Goal: Task Accomplishment & Management: Manage account settings

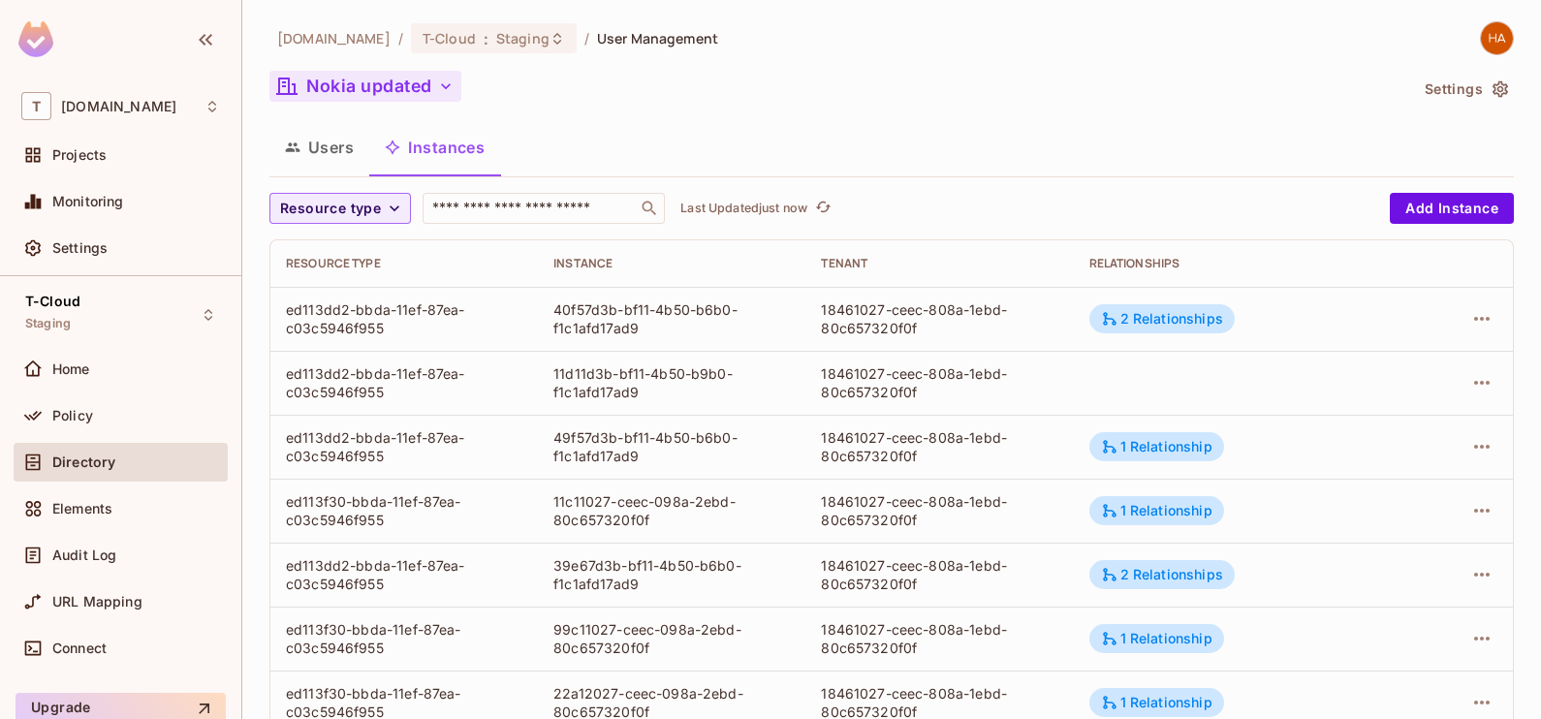
click at [398, 90] on button "Nokia updated" at bounding box center [366, 86] width 192 height 31
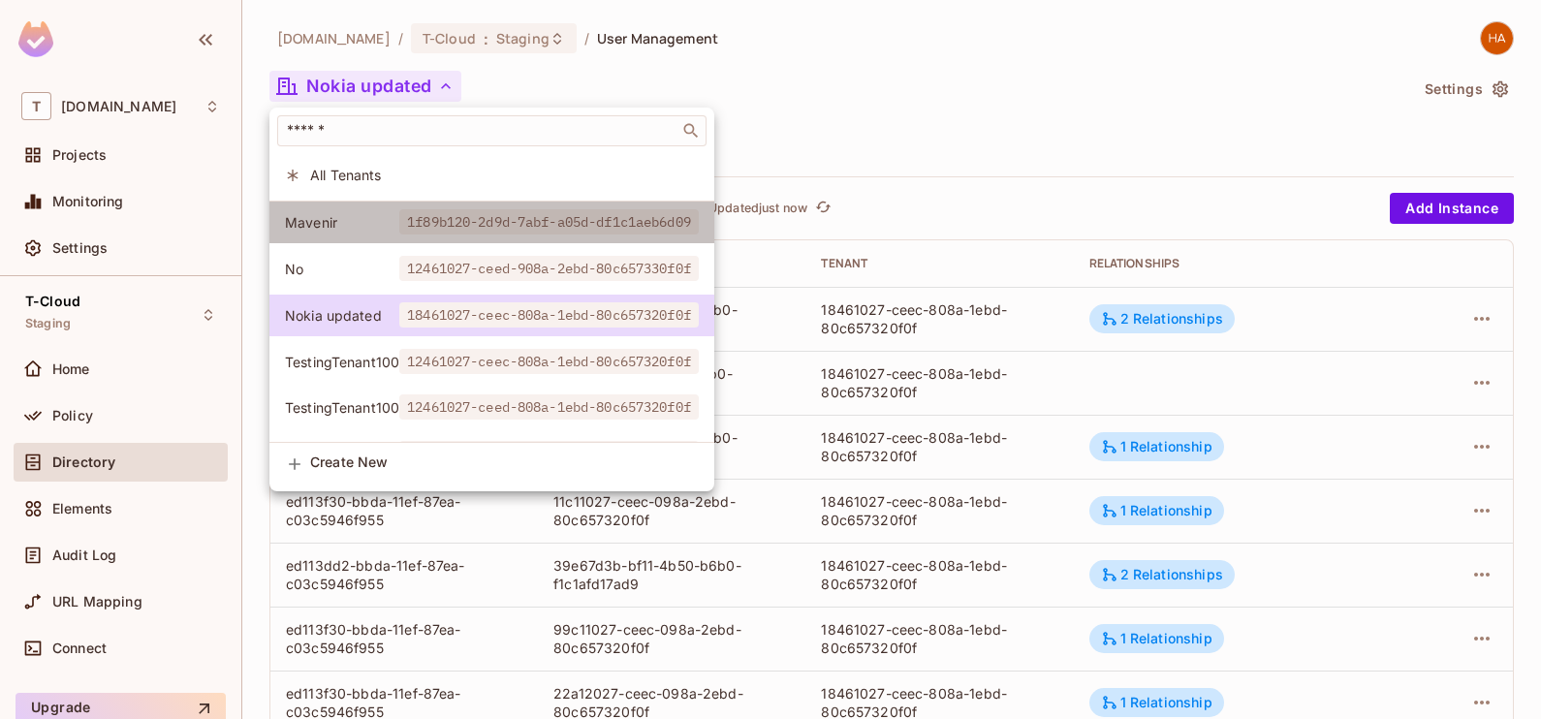
click at [398, 211] on li "Mavenir 1f89b120-2d9d-7abf-a05d-df1c1aeb6d09" at bounding box center [492, 223] width 445 height 42
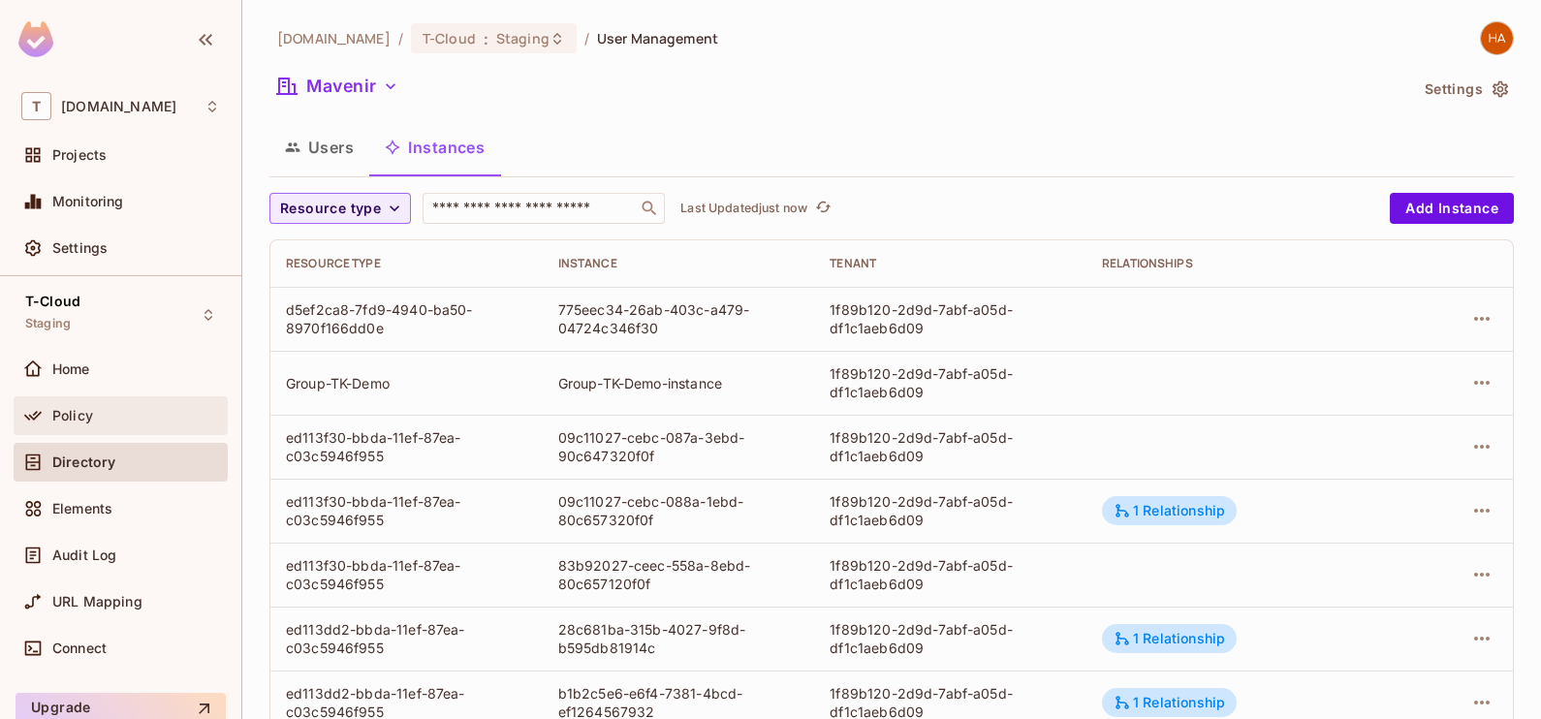
click at [126, 415] on div "Policy" at bounding box center [136, 416] width 168 height 16
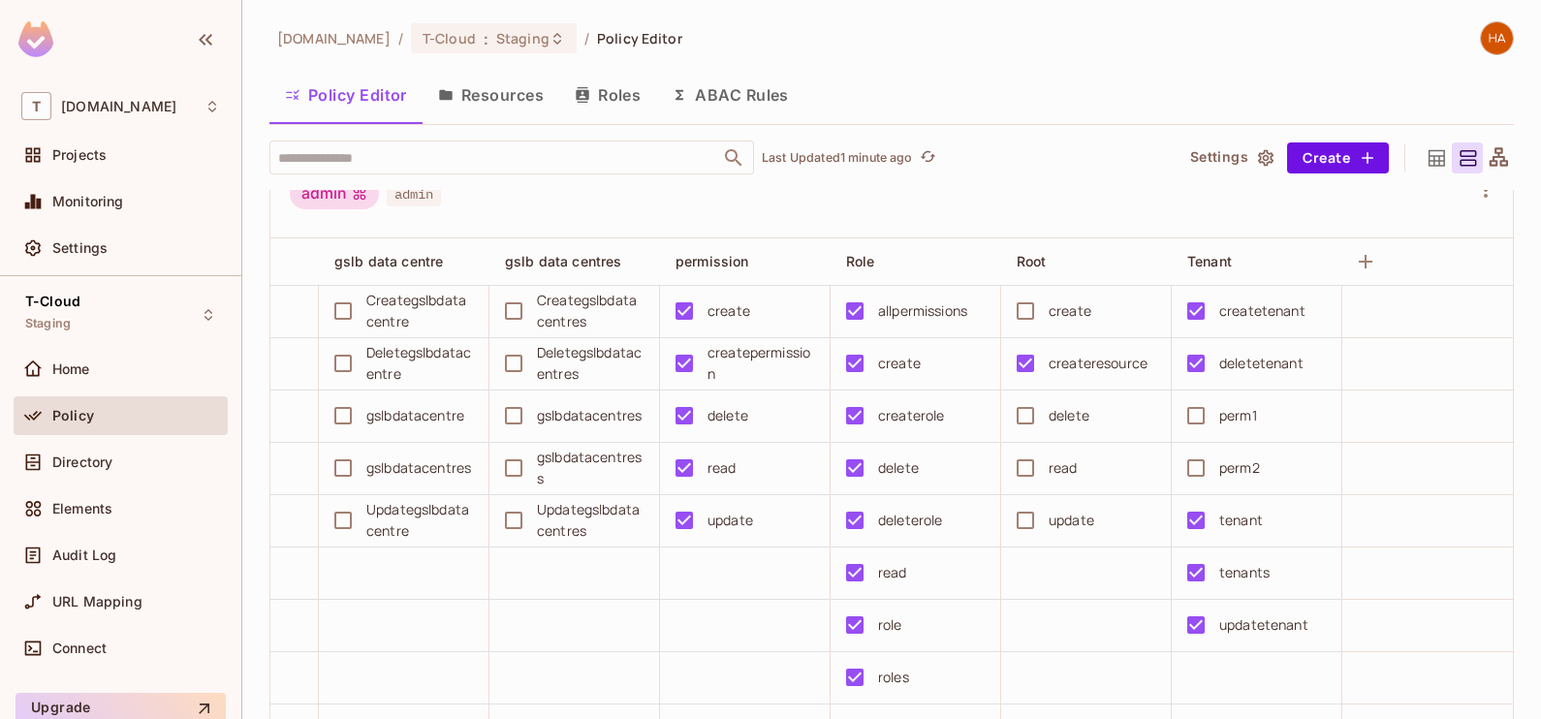
scroll to position [57, 0]
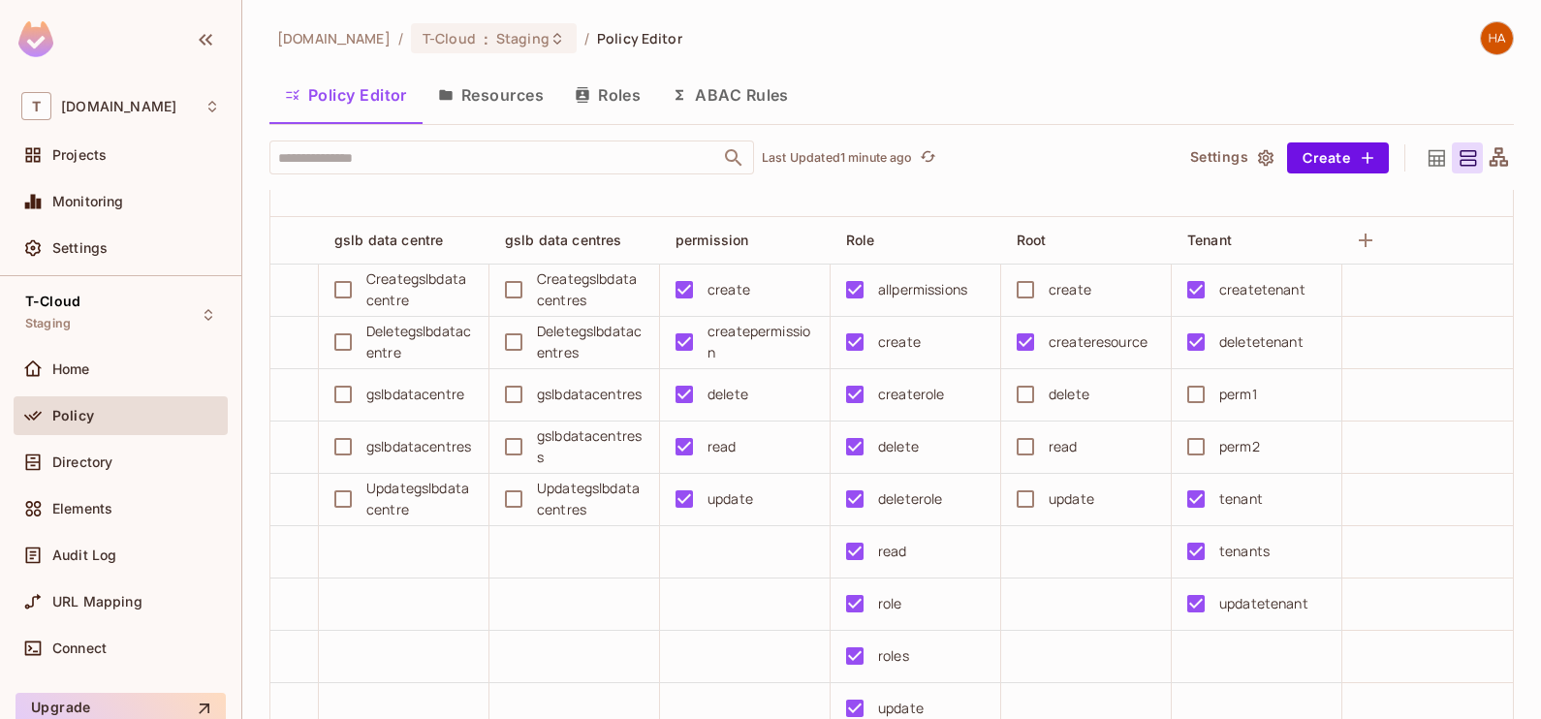
click at [506, 99] on button "Resources" at bounding box center [491, 95] width 137 height 48
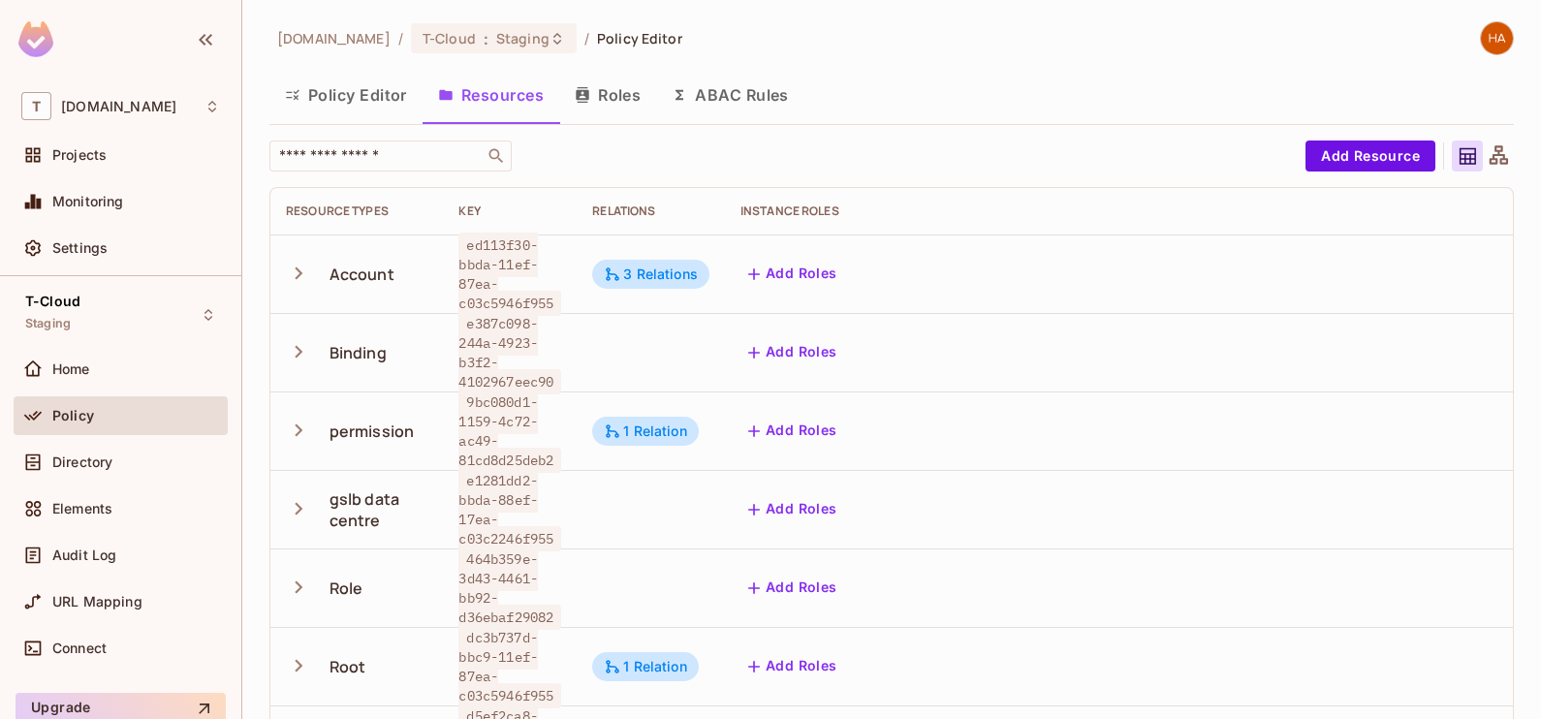
scroll to position [3, 0]
click at [366, 92] on button "Policy Editor" at bounding box center [346, 95] width 153 height 48
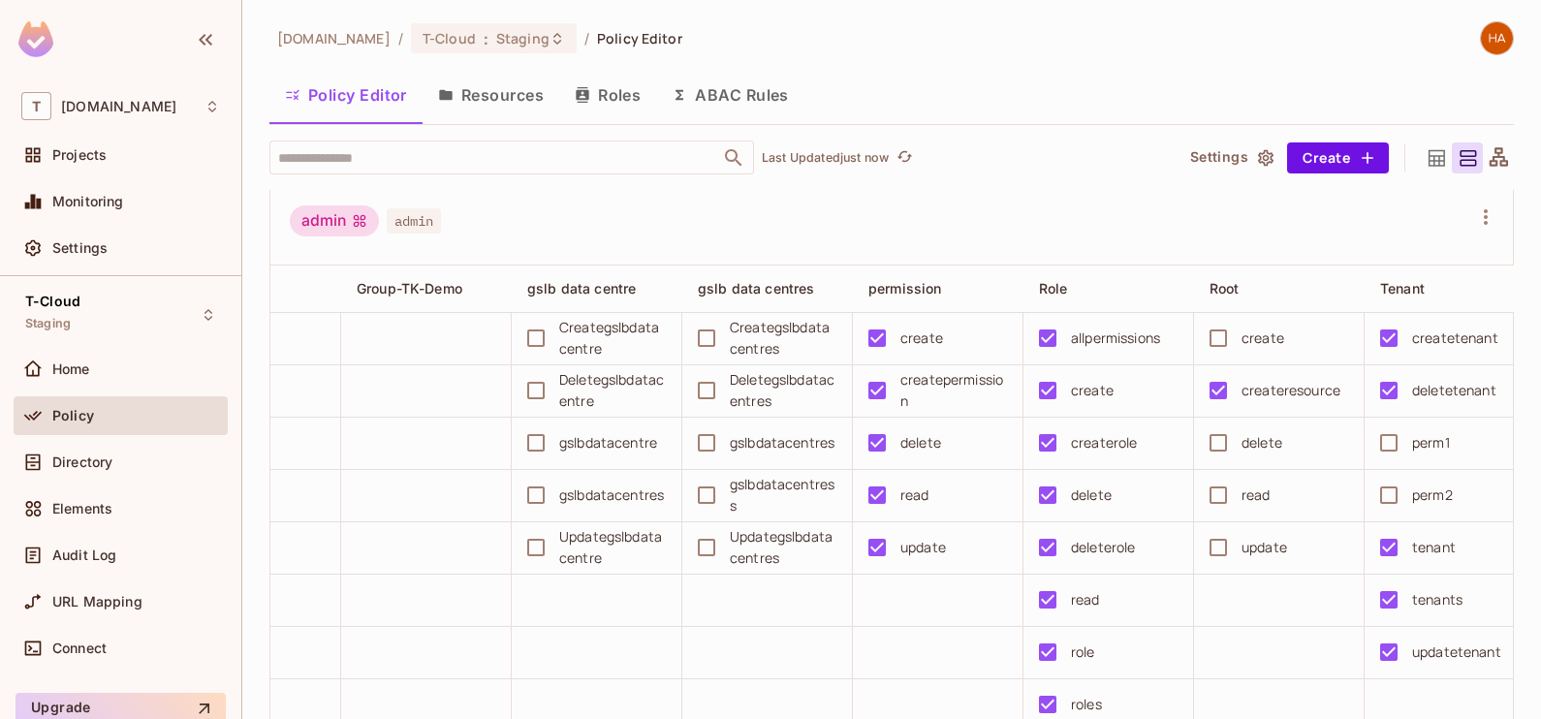
scroll to position [0, 618]
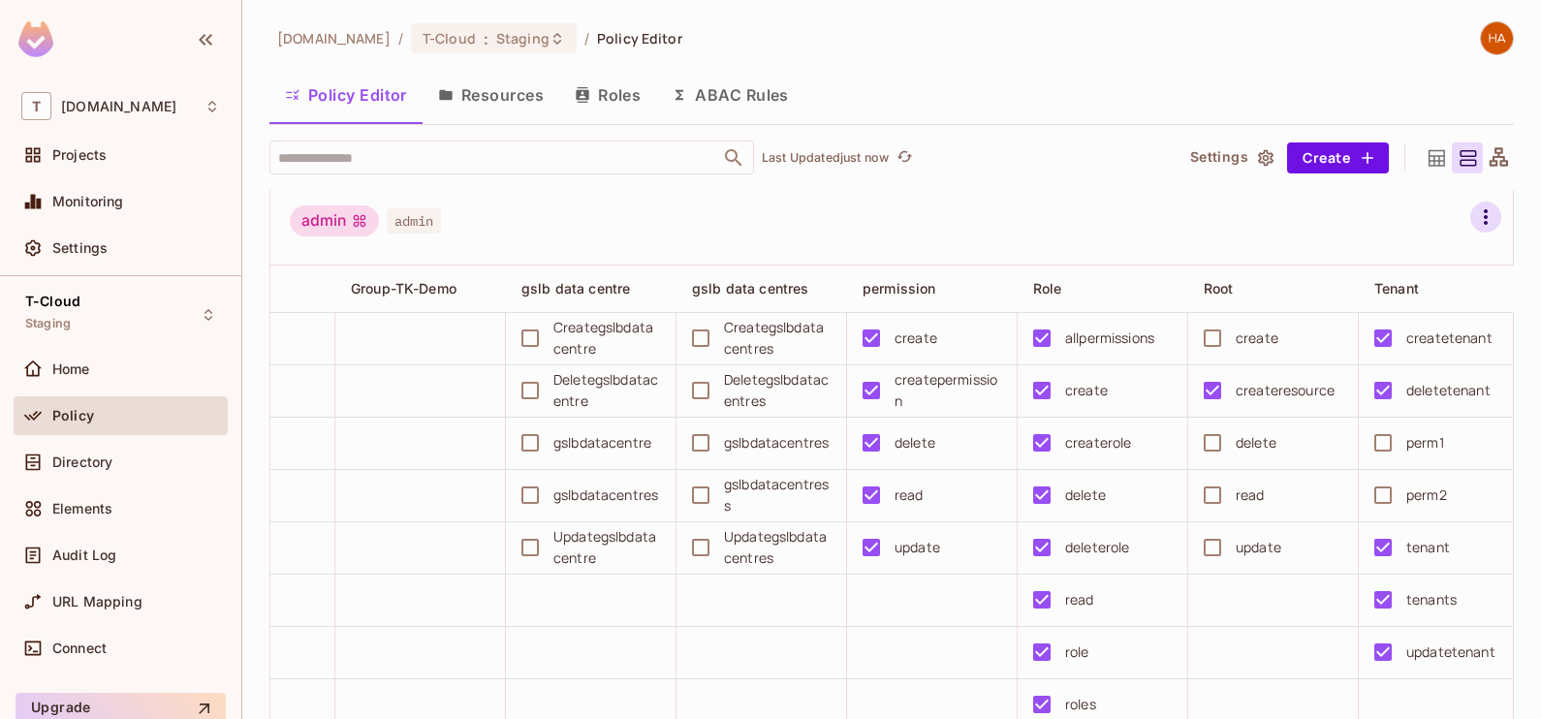
click at [1475, 219] on icon "button" at bounding box center [1486, 217] width 23 height 23
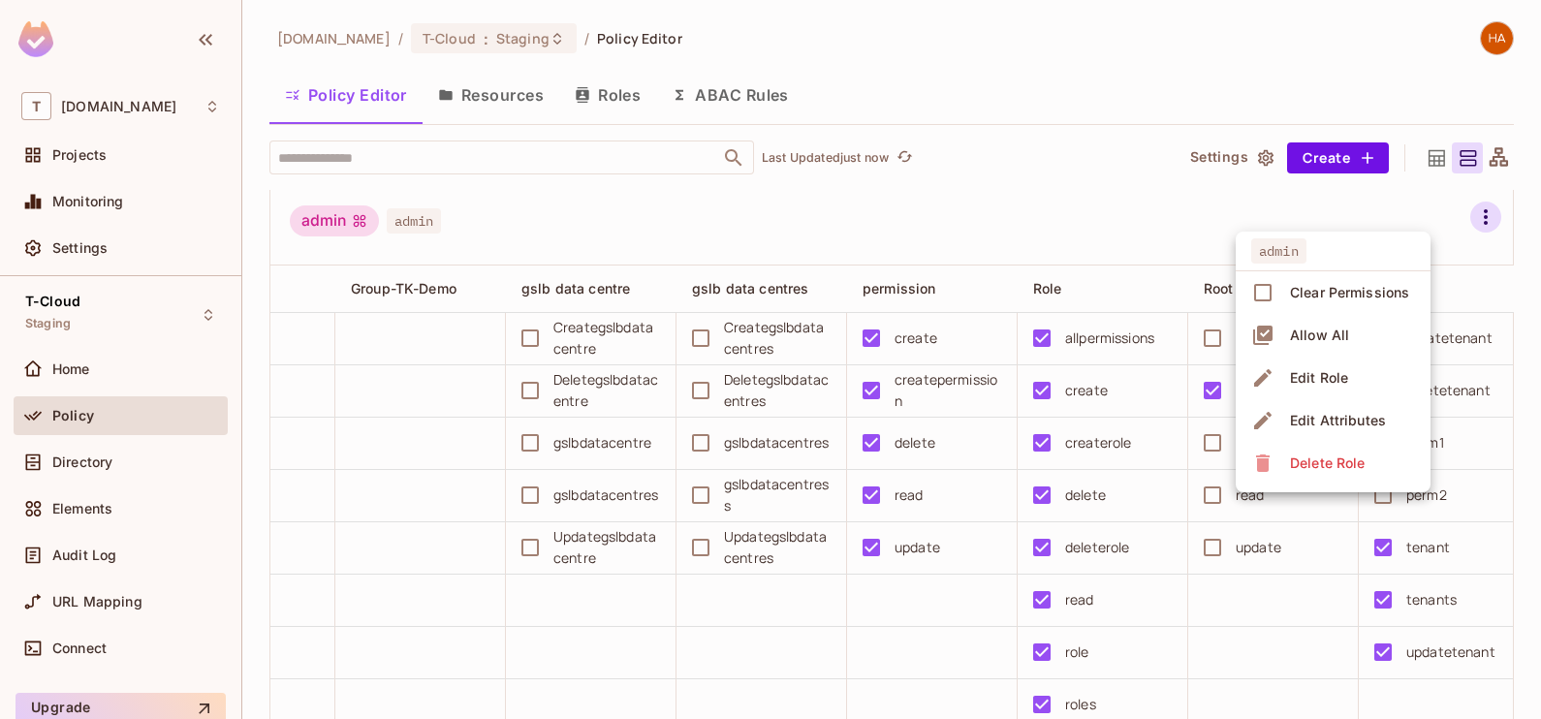
click at [1037, 199] on div at bounding box center [770, 359] width 1541 height 719
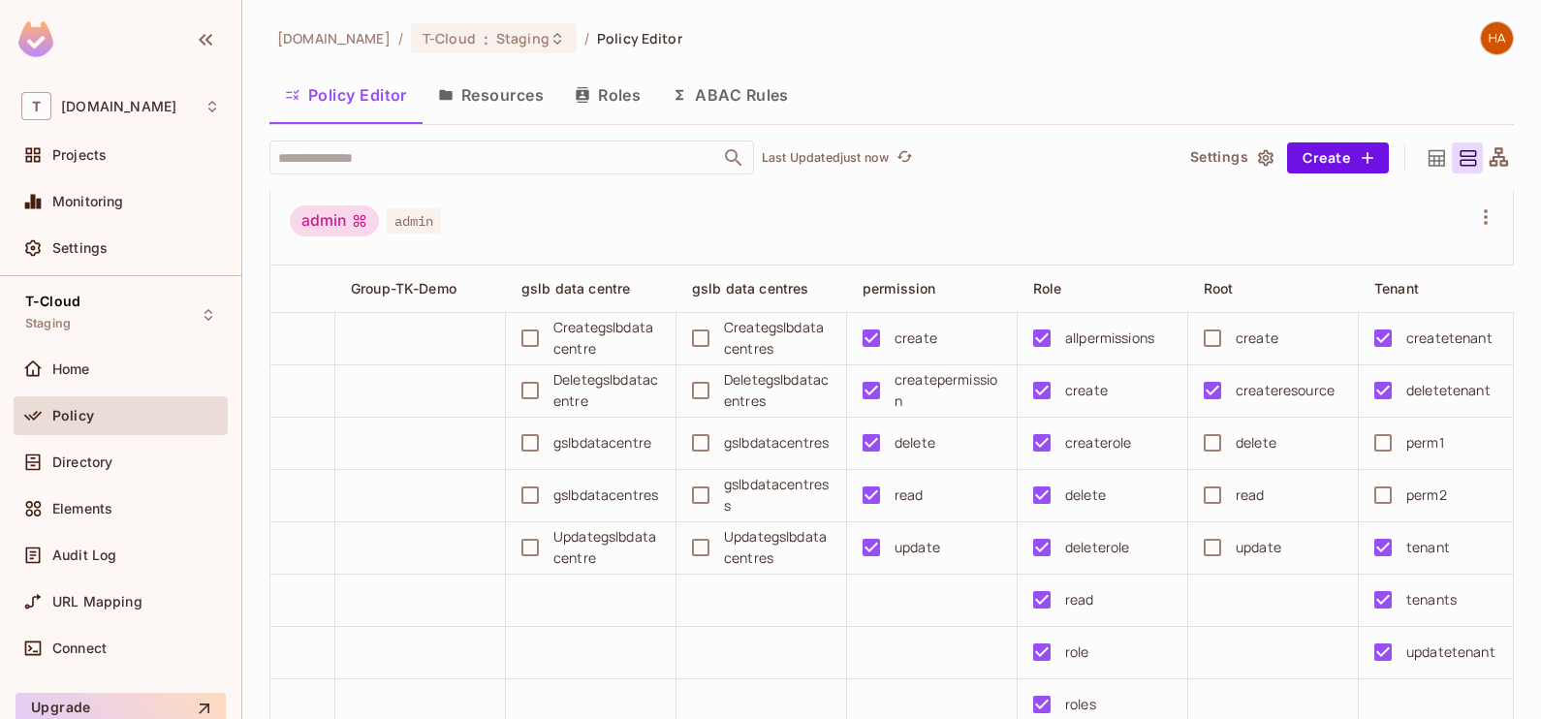
click at [497, 84] on button "Resources" at bounding box center [491, 95] width 137 height 48
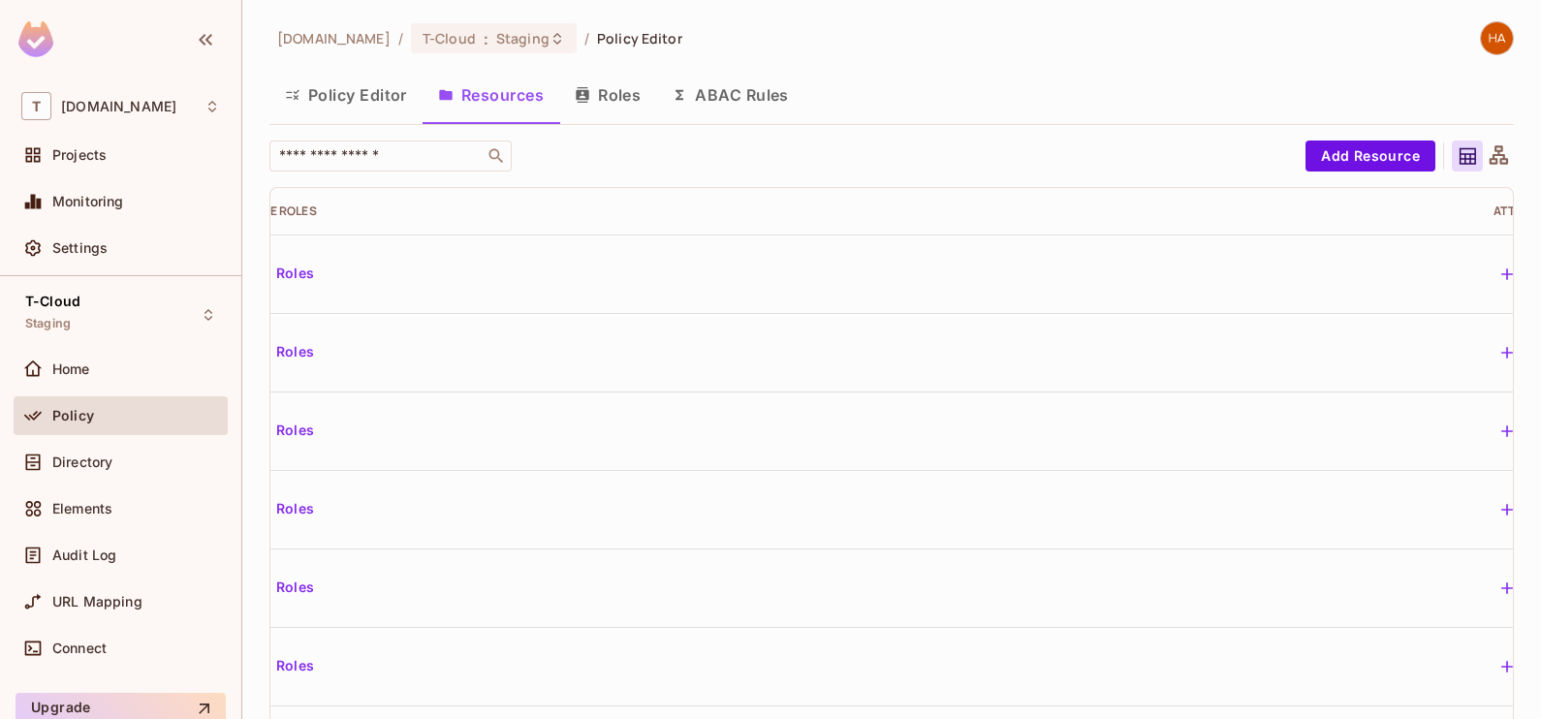
scroll to position [0, 793]
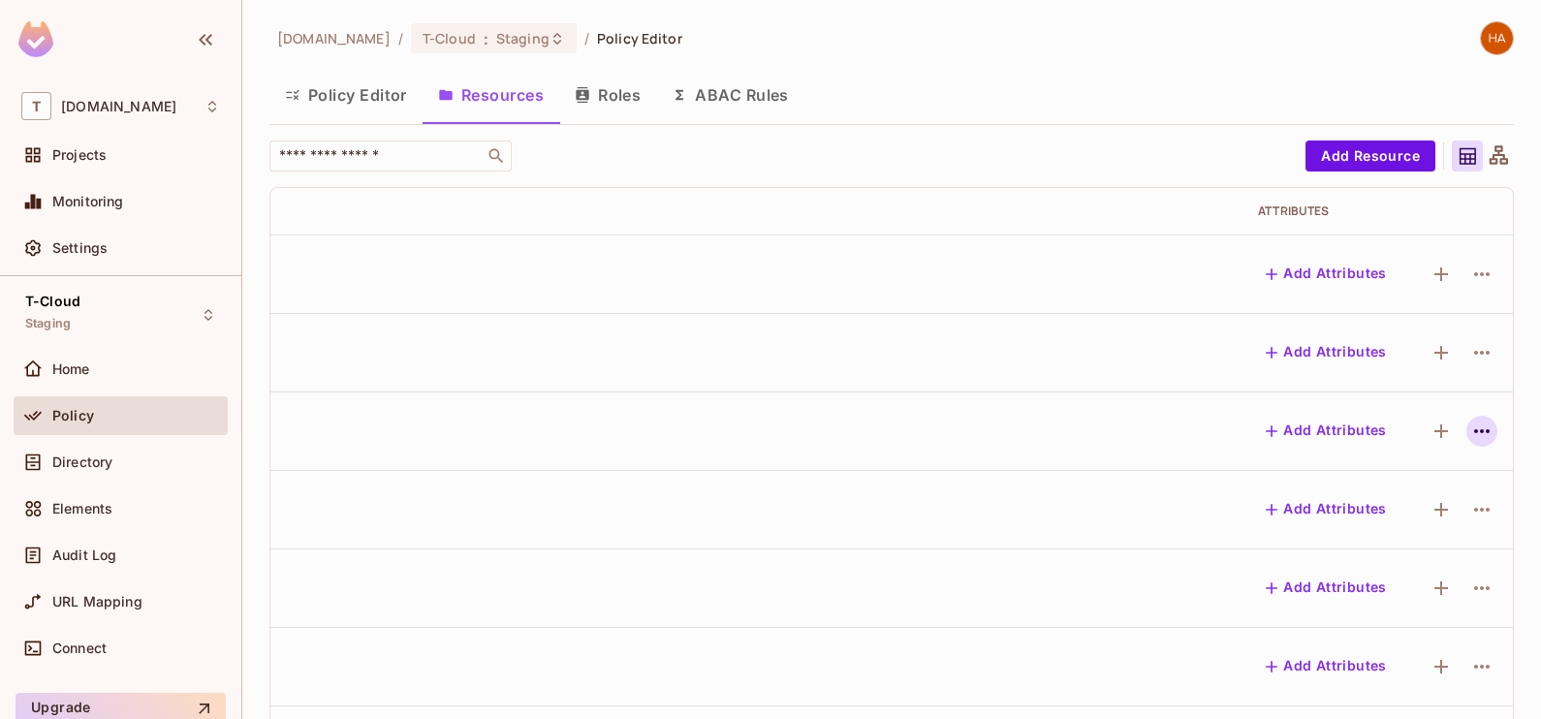
click at [1471, 420] on icon "button" at bounding box center [1482, 431] width 23 height 23
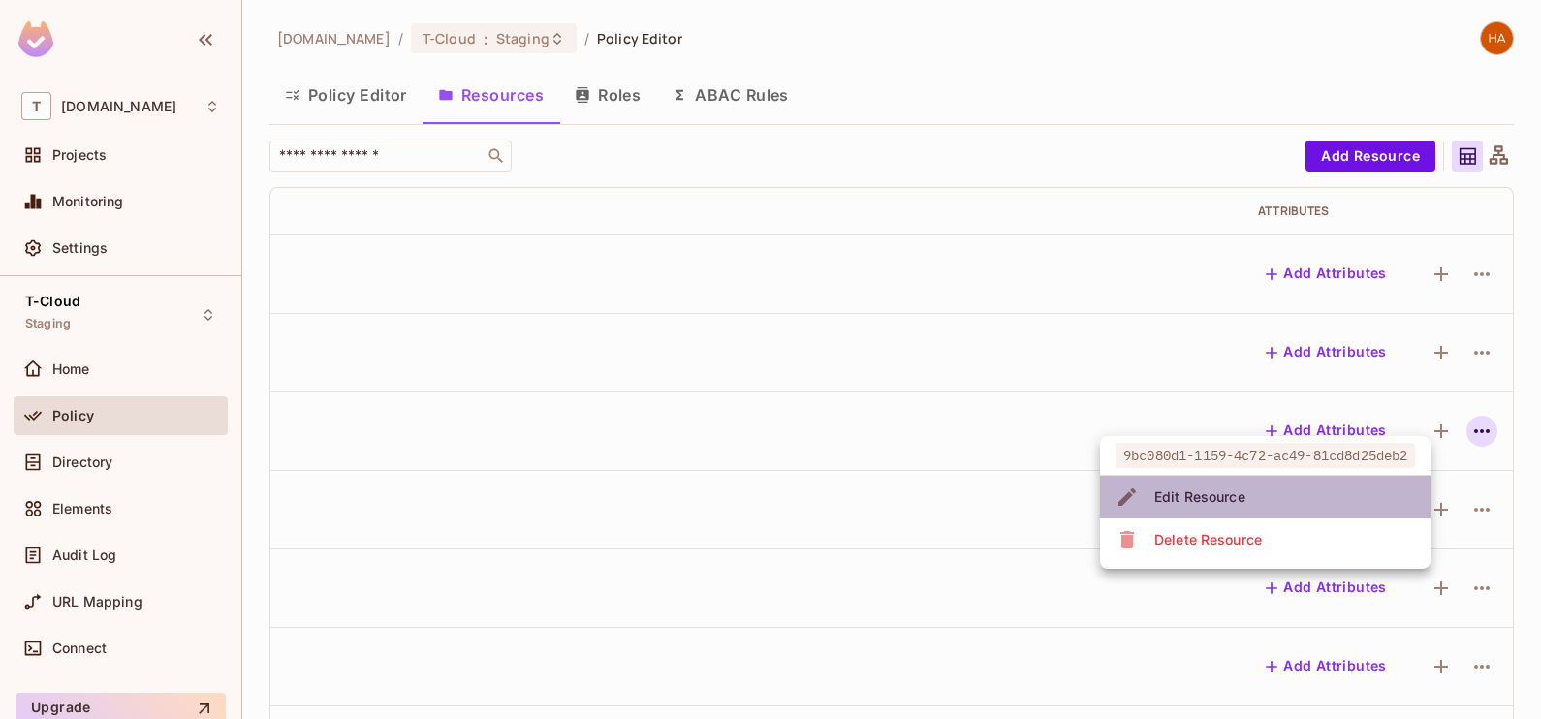
click at [1348, 486] on li "Edit Resource" at bounding box center [1265, 497] width 331 height 43
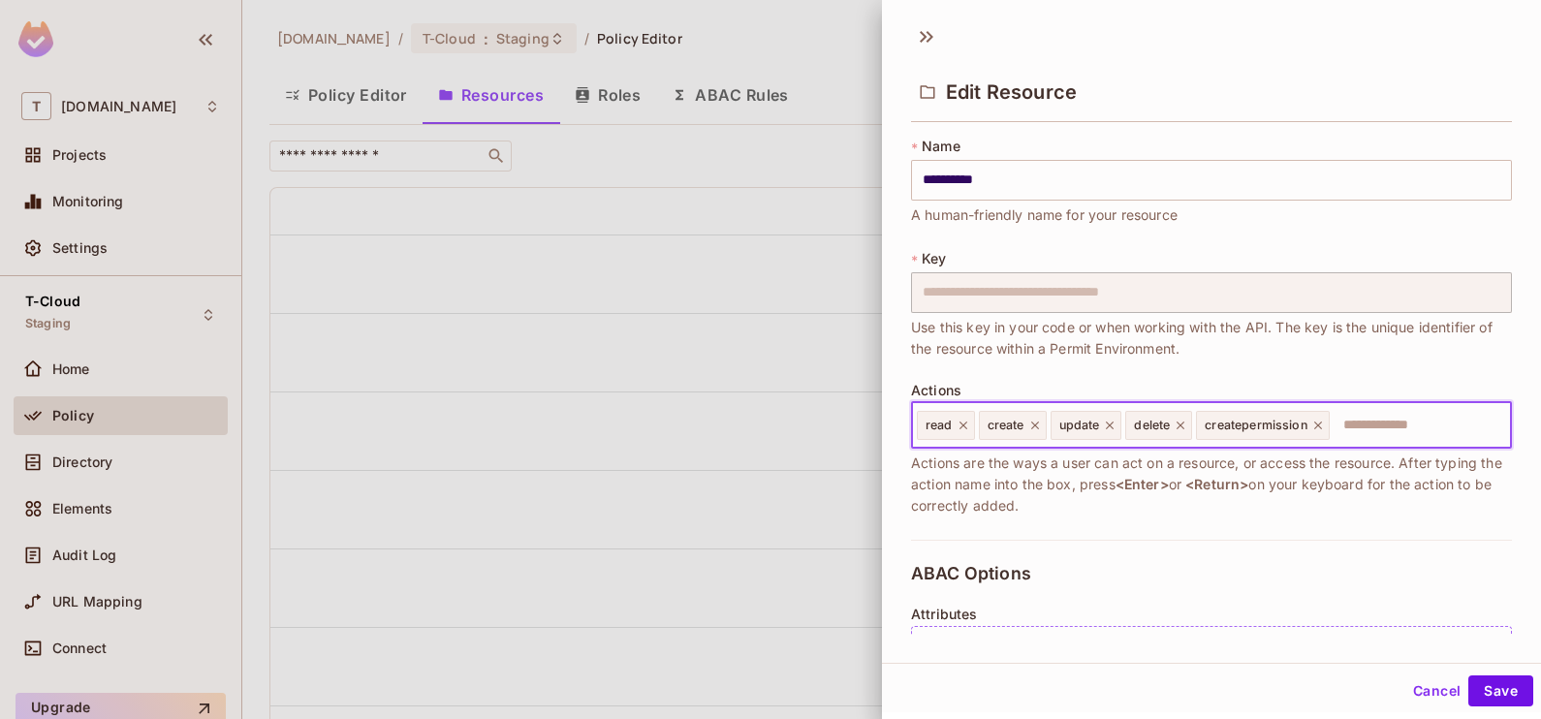
click at [1371, 412] on input "text" at bounding box center [1418, 425] width 172 height 39
type input "**********"
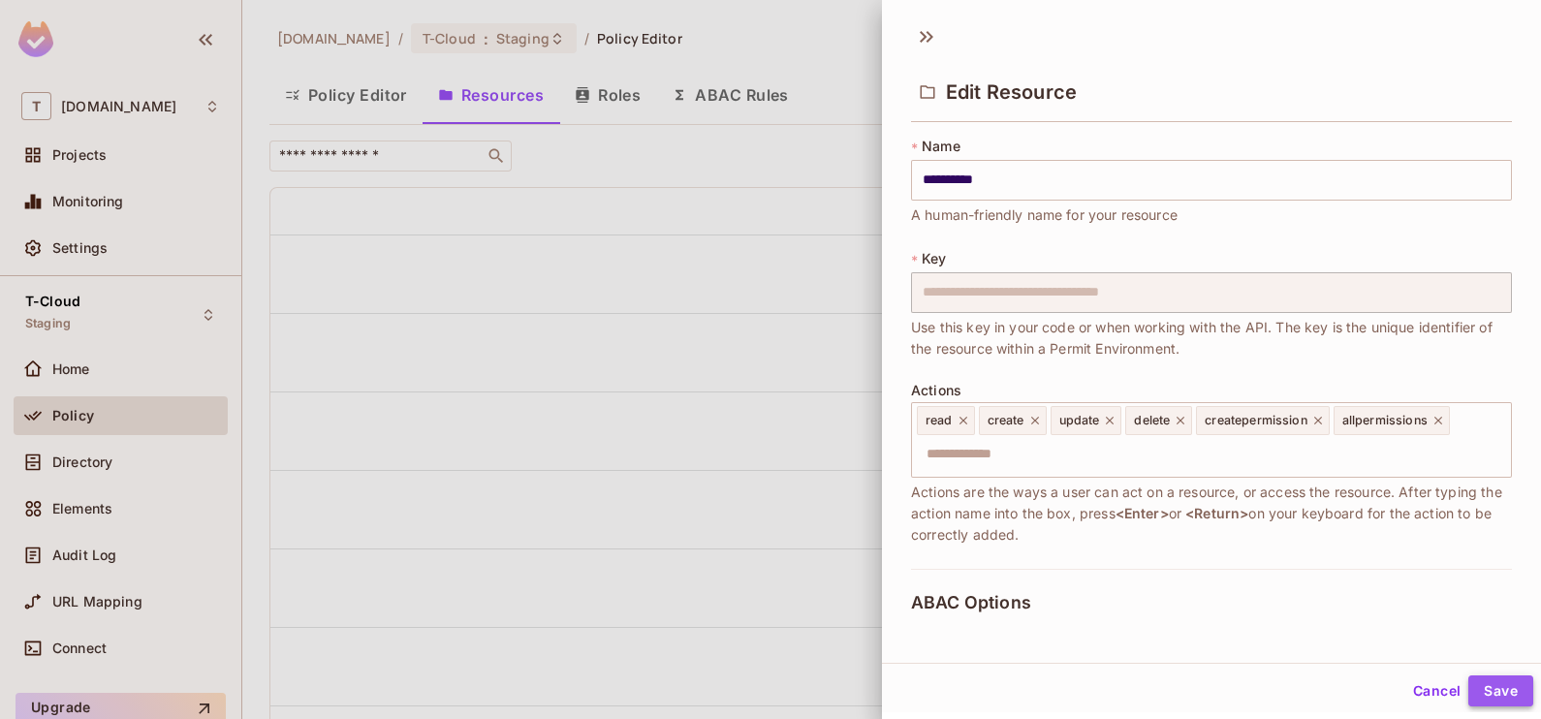
click at [1478, 696] on button "Save" at bounding box center [1501, 691] width 65 height 31
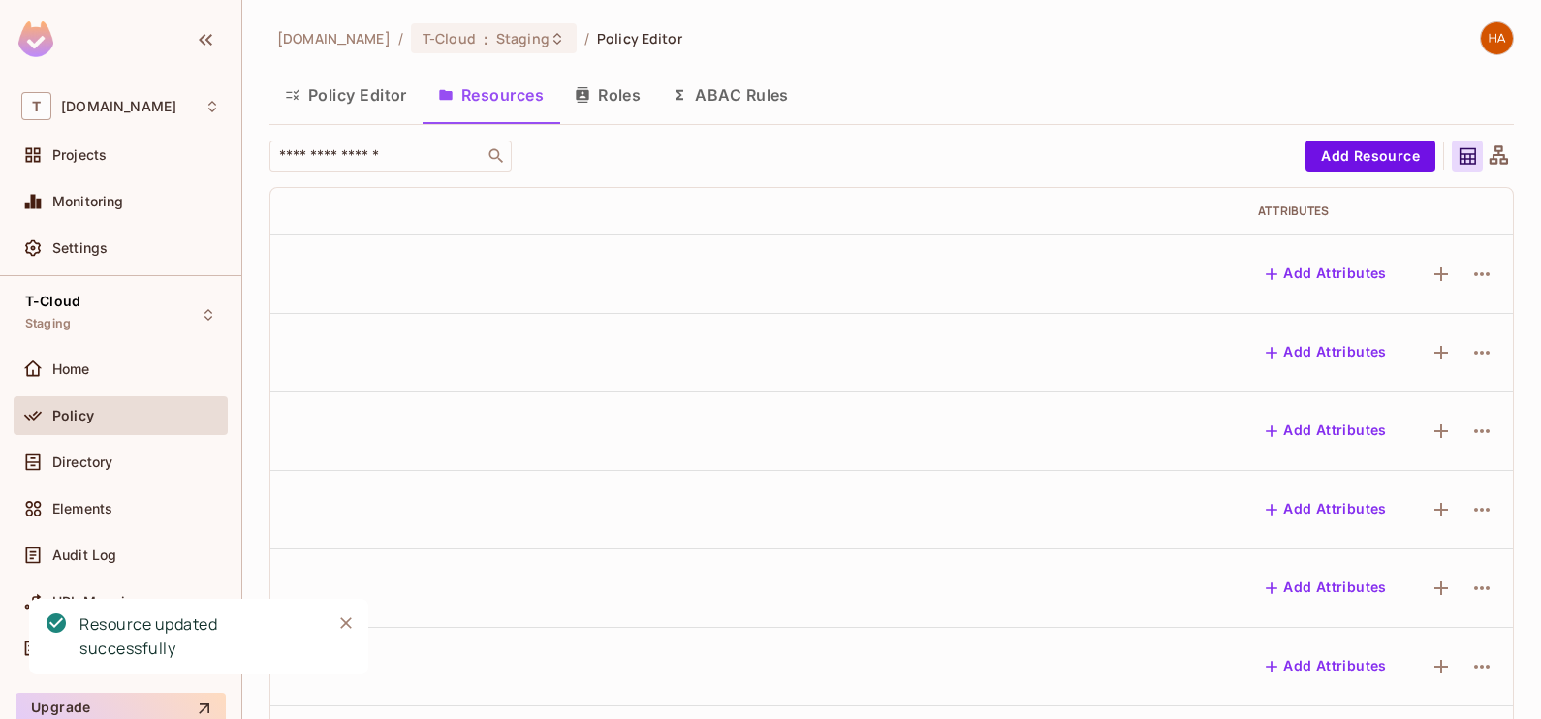
click at [355, 103] on button "Policy Editor" at bounding box center [346, 95] width 153 height 48
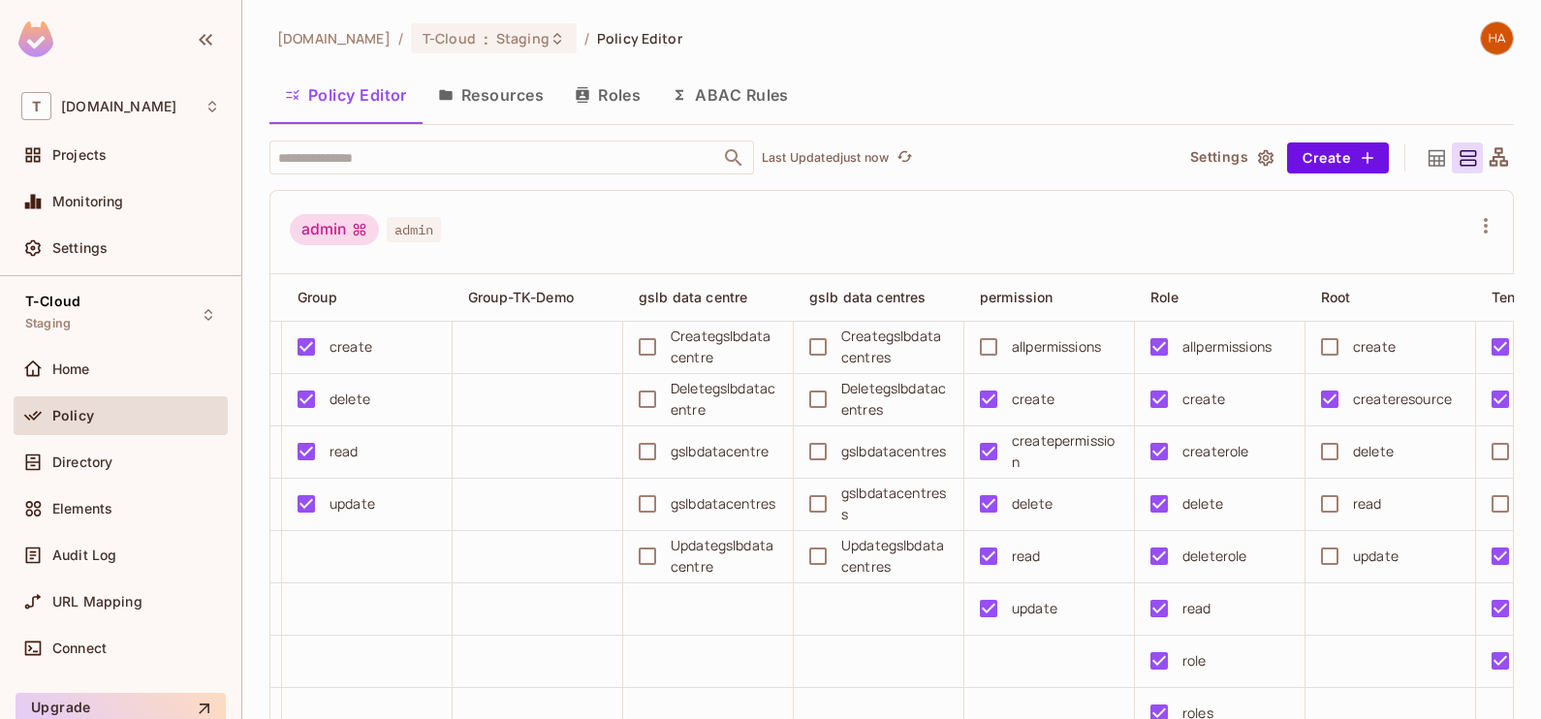
scroll to position [0, 501]
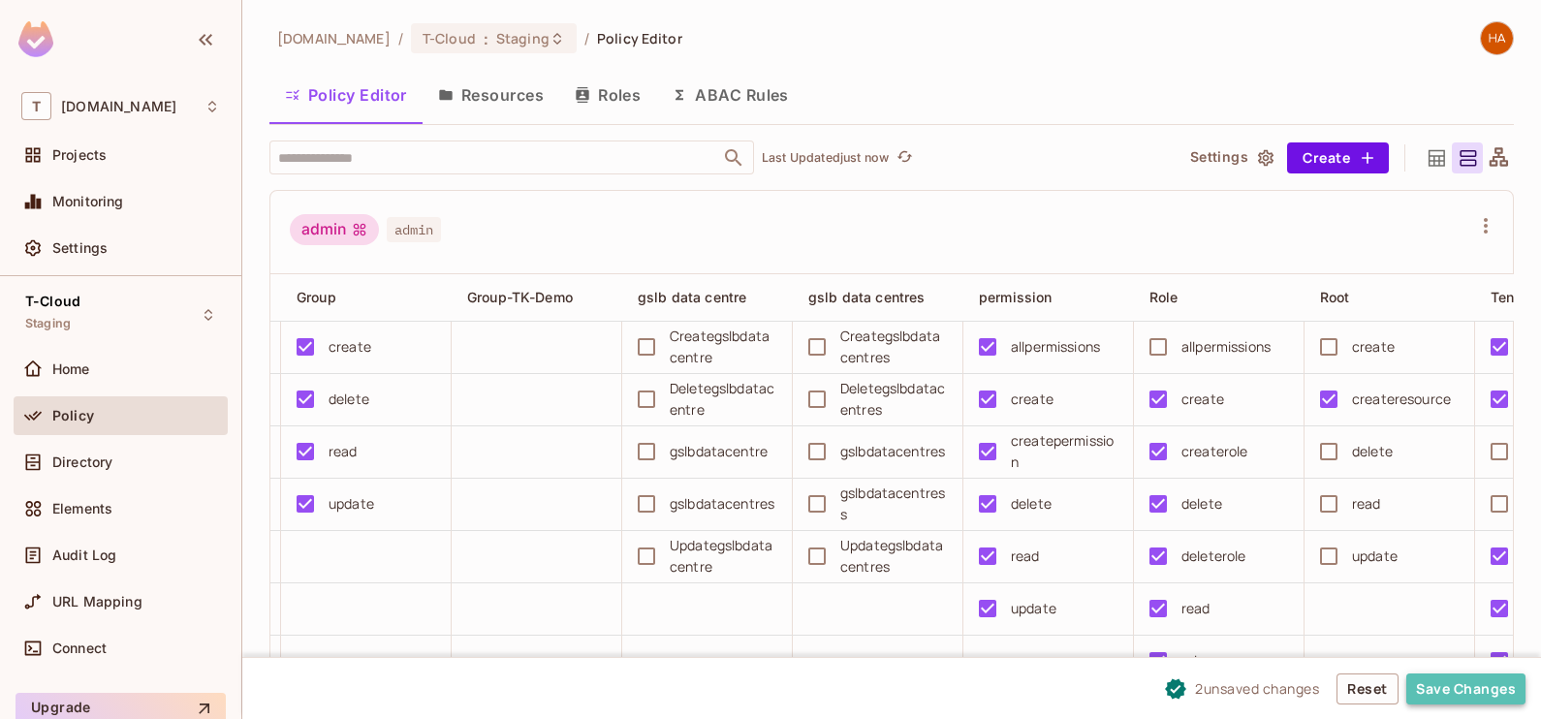
click at [1448, 692] on button "Save Changes" at bounding box center [1466, 689] width 119 height 31
click at [1124, 237] on div "admin admin" at bounding box center [880, 232] width 1181 height 37
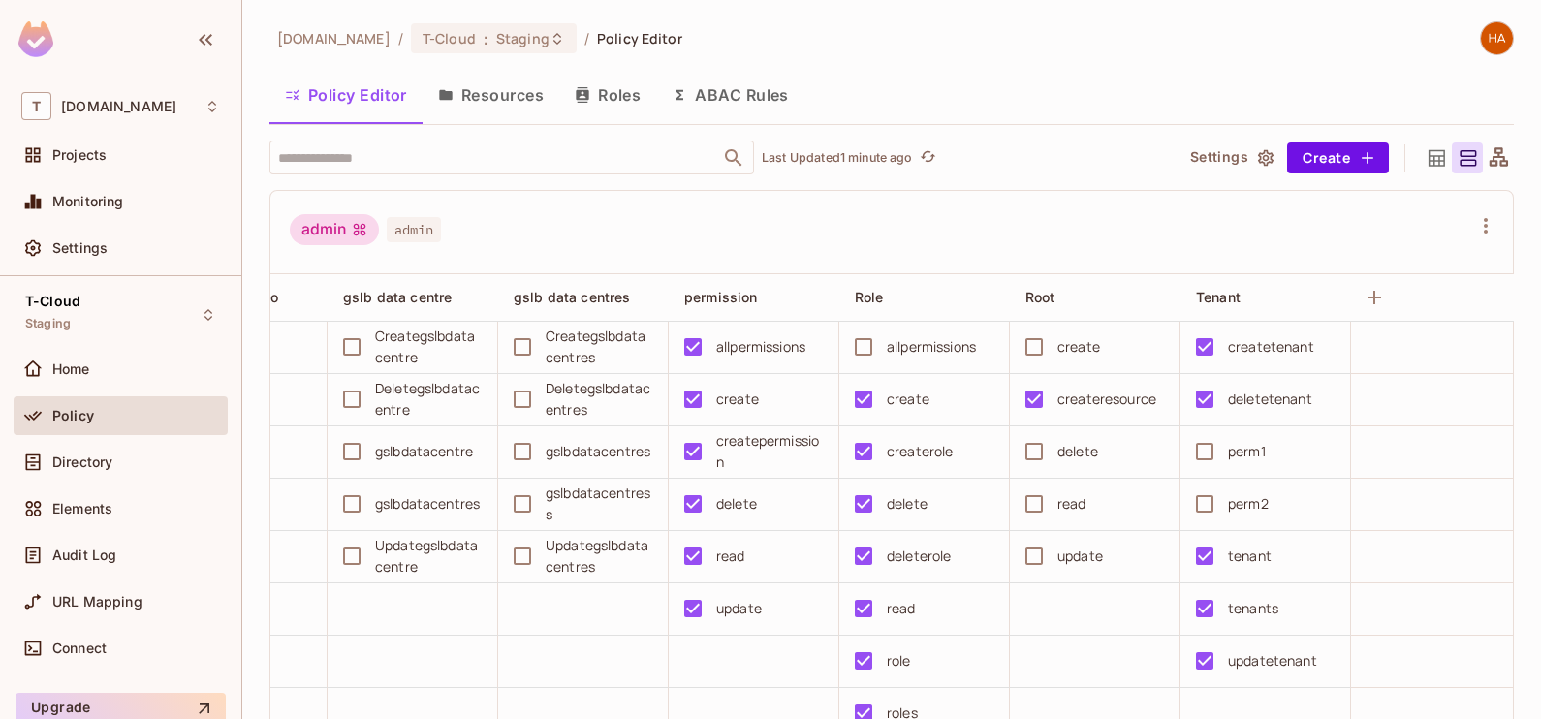
scroll to position [0, 799]
click at [498, 102] on button "Resources" at bounding box center [491, 95] width 137 height 48
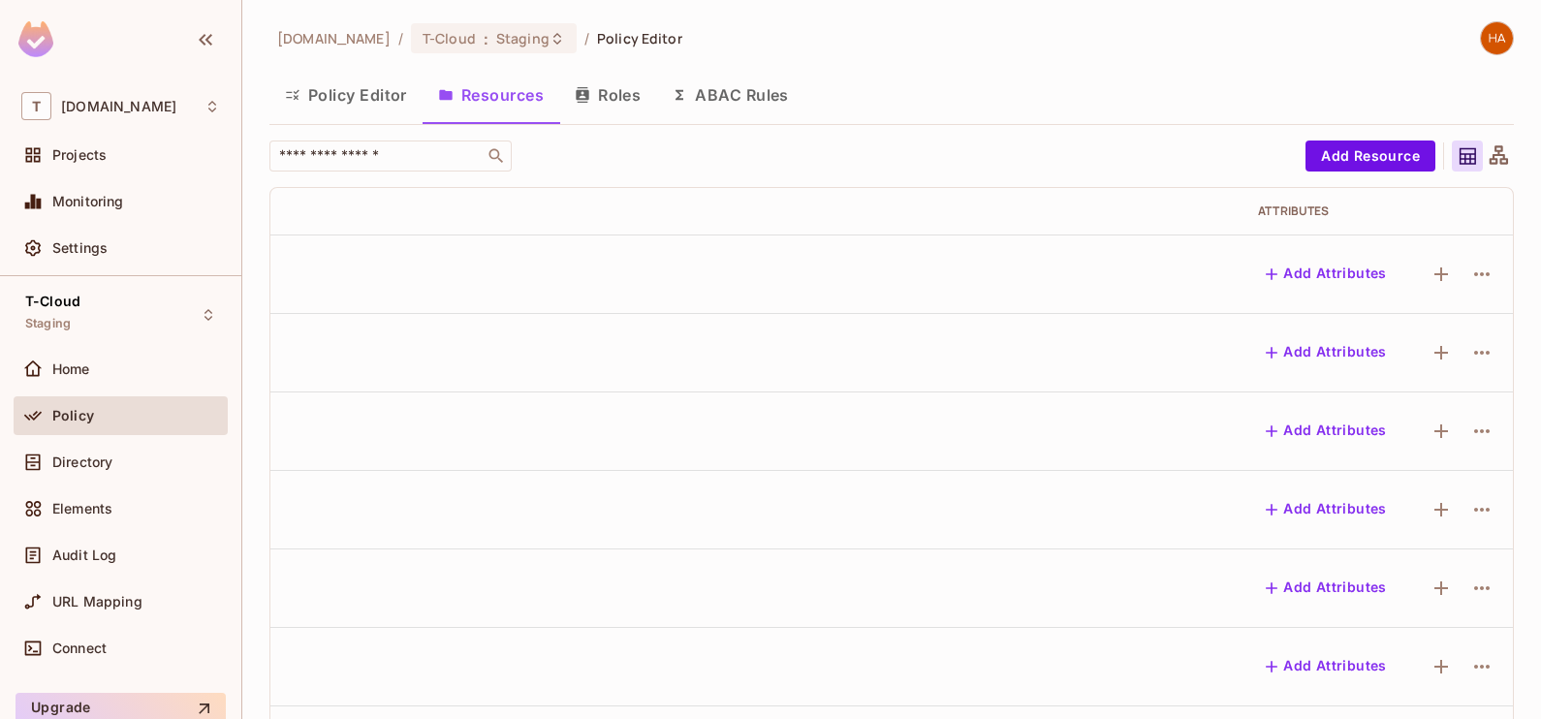
scroll to position [0, 793]
click at [1467, 435] on button "button" at bounding box center [1482, 431] width 31 height 31
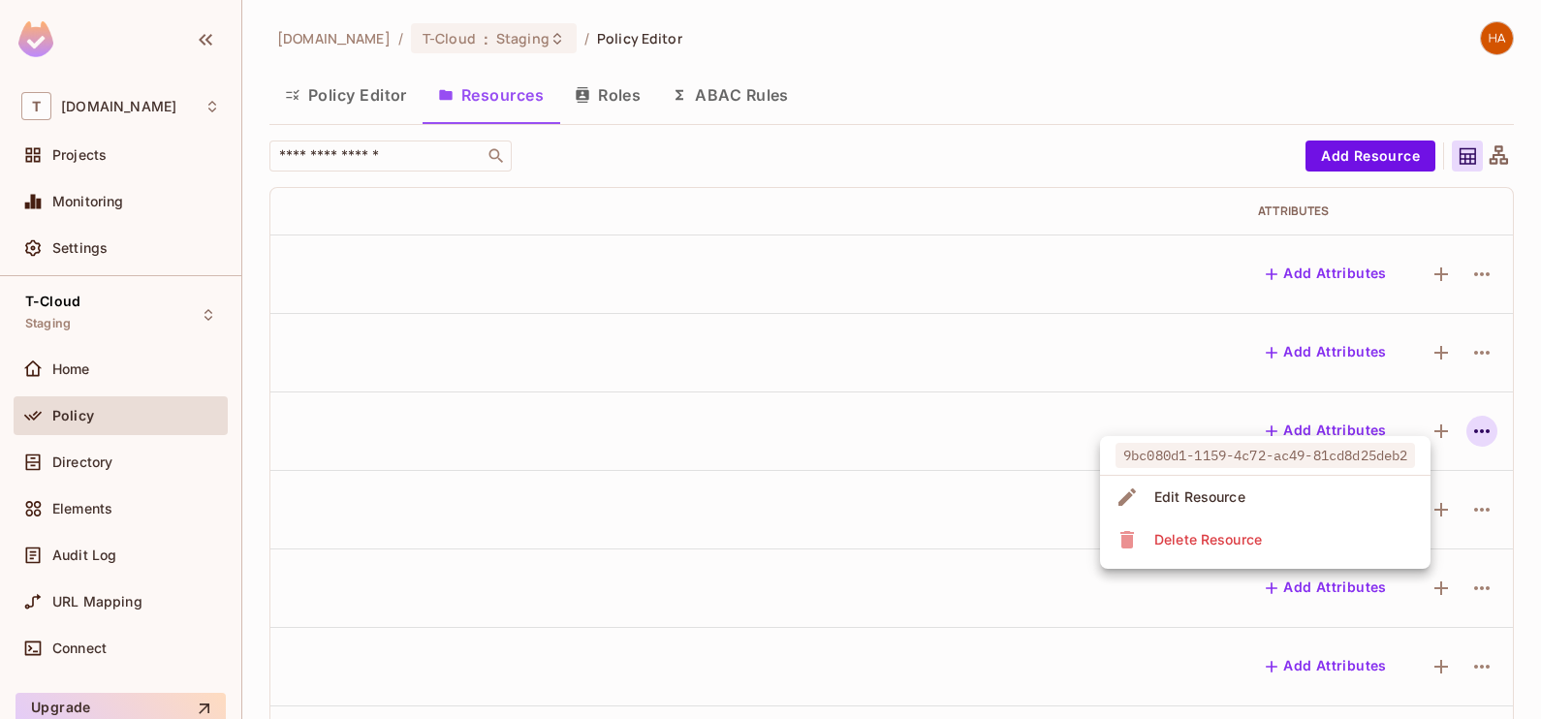
click at [1357, 511] on li "Edit Resource" at bounding box center [1265, 497] width 331 height 43
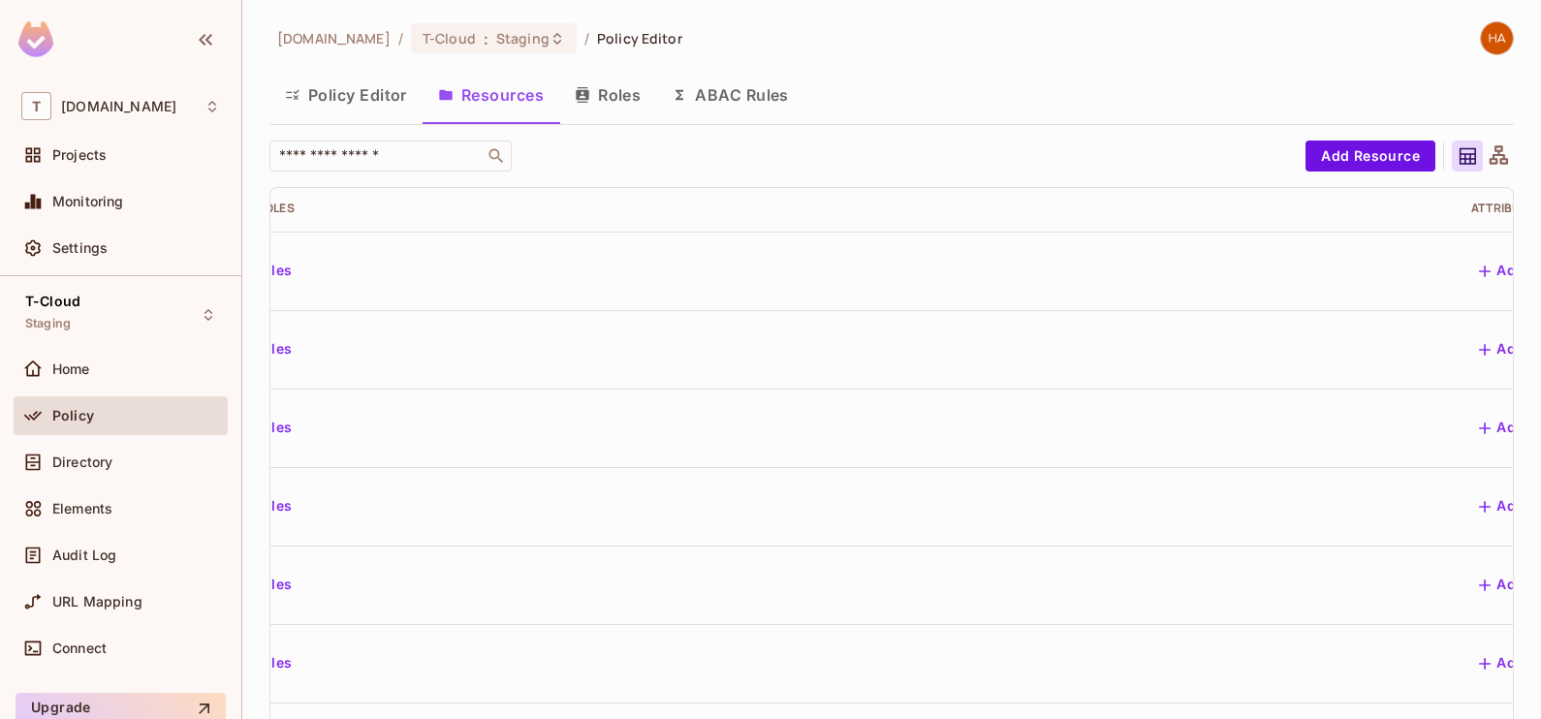
scroll to position [3, 793]
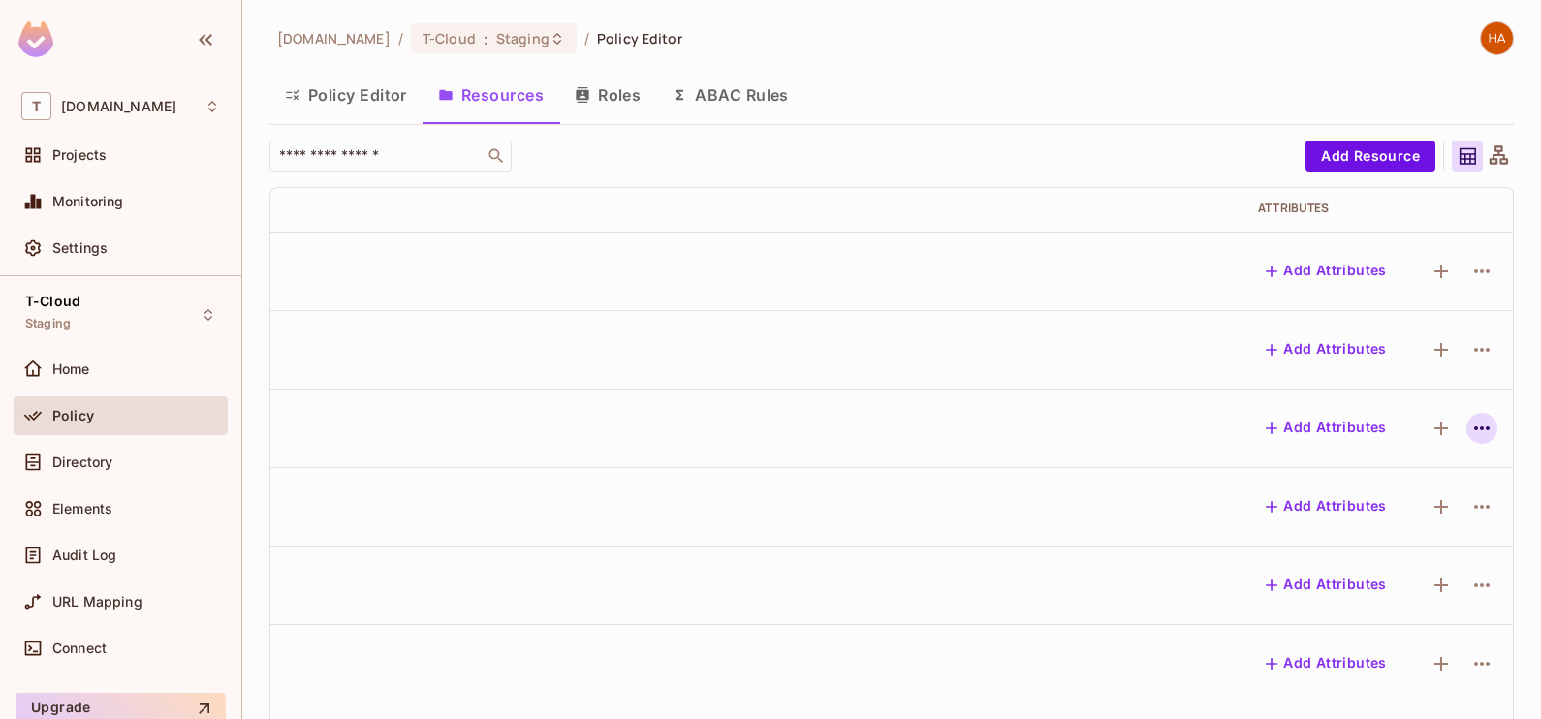
click at [1471, 417] on icon "button" at bounding box center [1482, 428] width 23 height 23
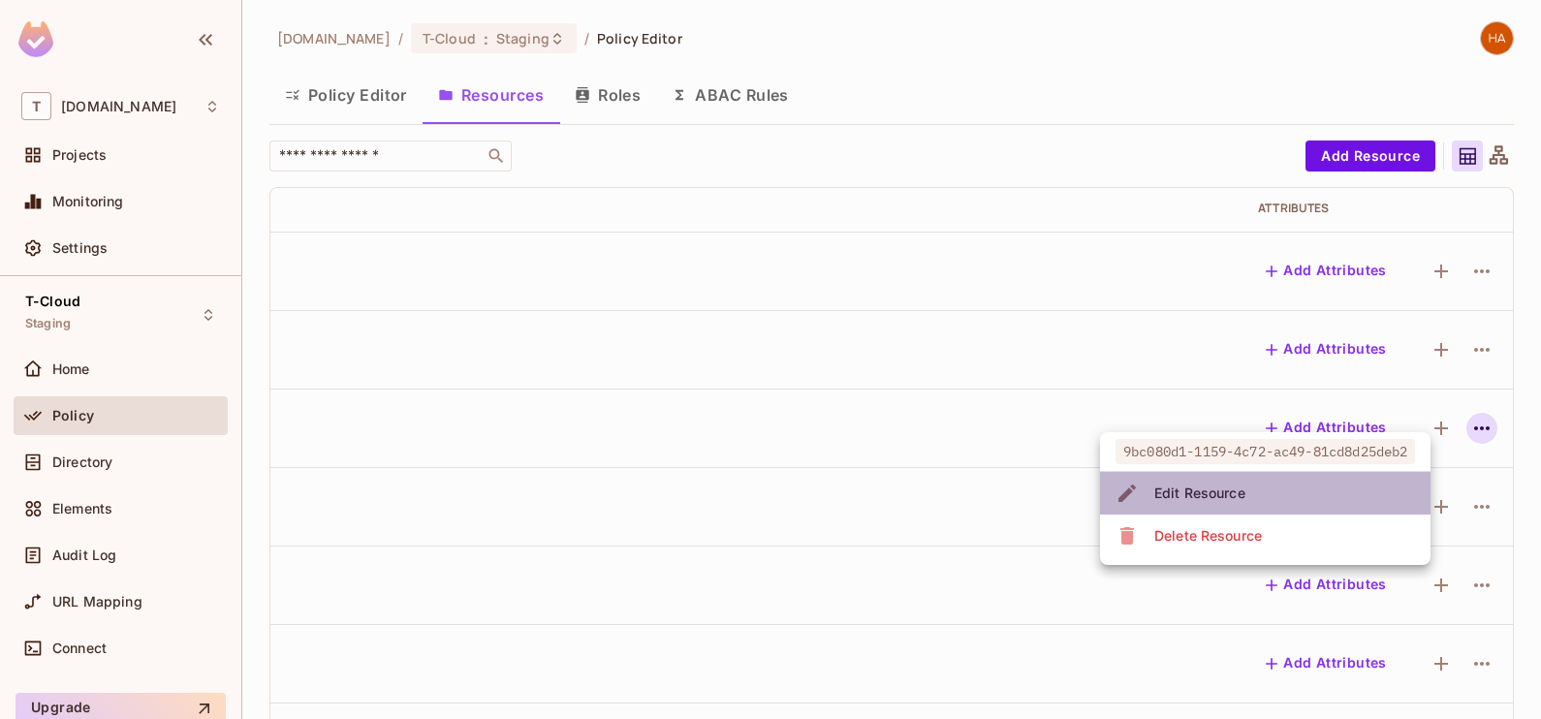
click at [1358, 490] on li "Edit Resource" at bounding box center [1265, 493] width 331 height 43
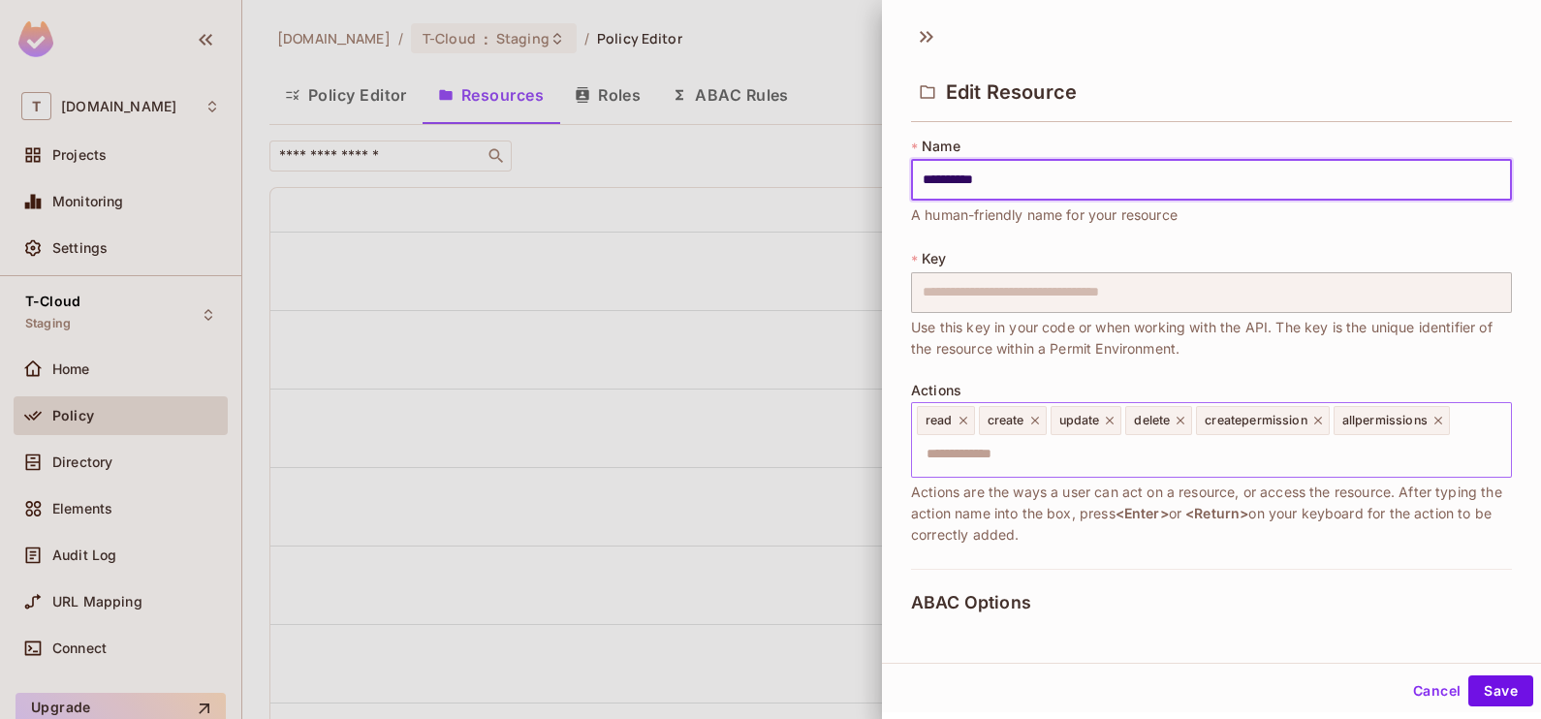
click at [1436, 417] on icon at bounding box center [1439, 421] width 14 height 14
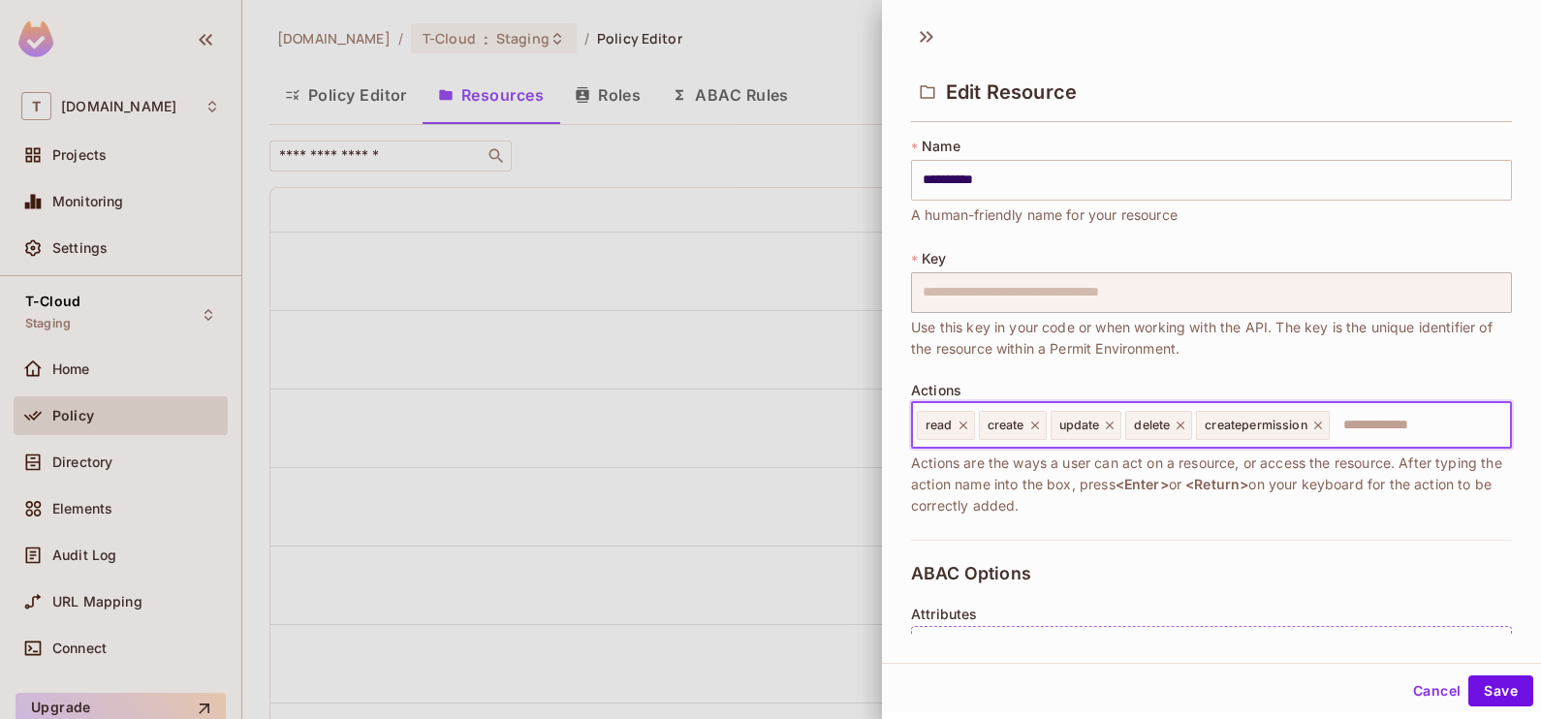
click at [1408, 432] on input "text" at bounding box center [1418, 425] width 172 height 39
type input "**********"
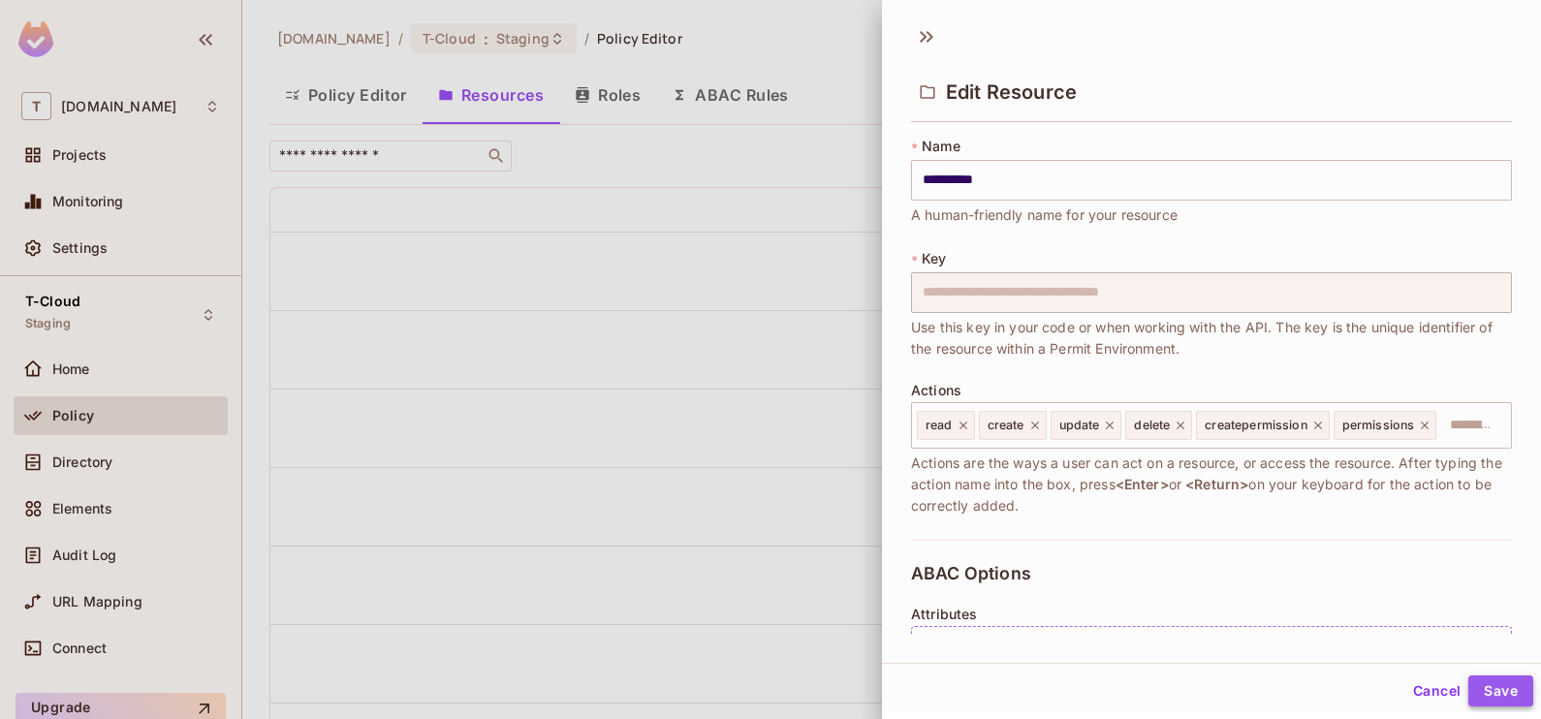
click at [1486, 694] on button "Save" at bounding box center [1501, 691] width 65 height 31
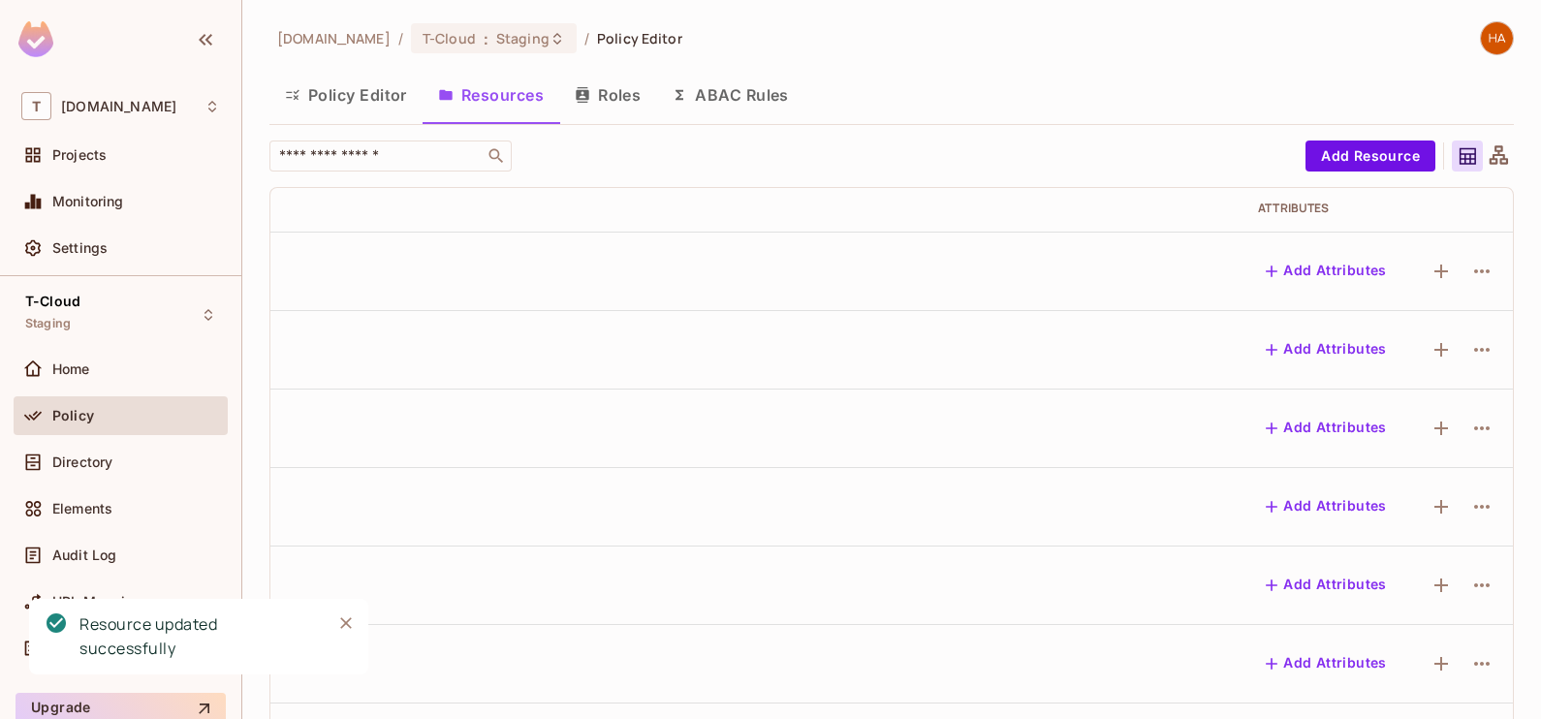
click at [322, 99] on button "Policy Editor" at bounding box center [346, 95] width 153 height 48
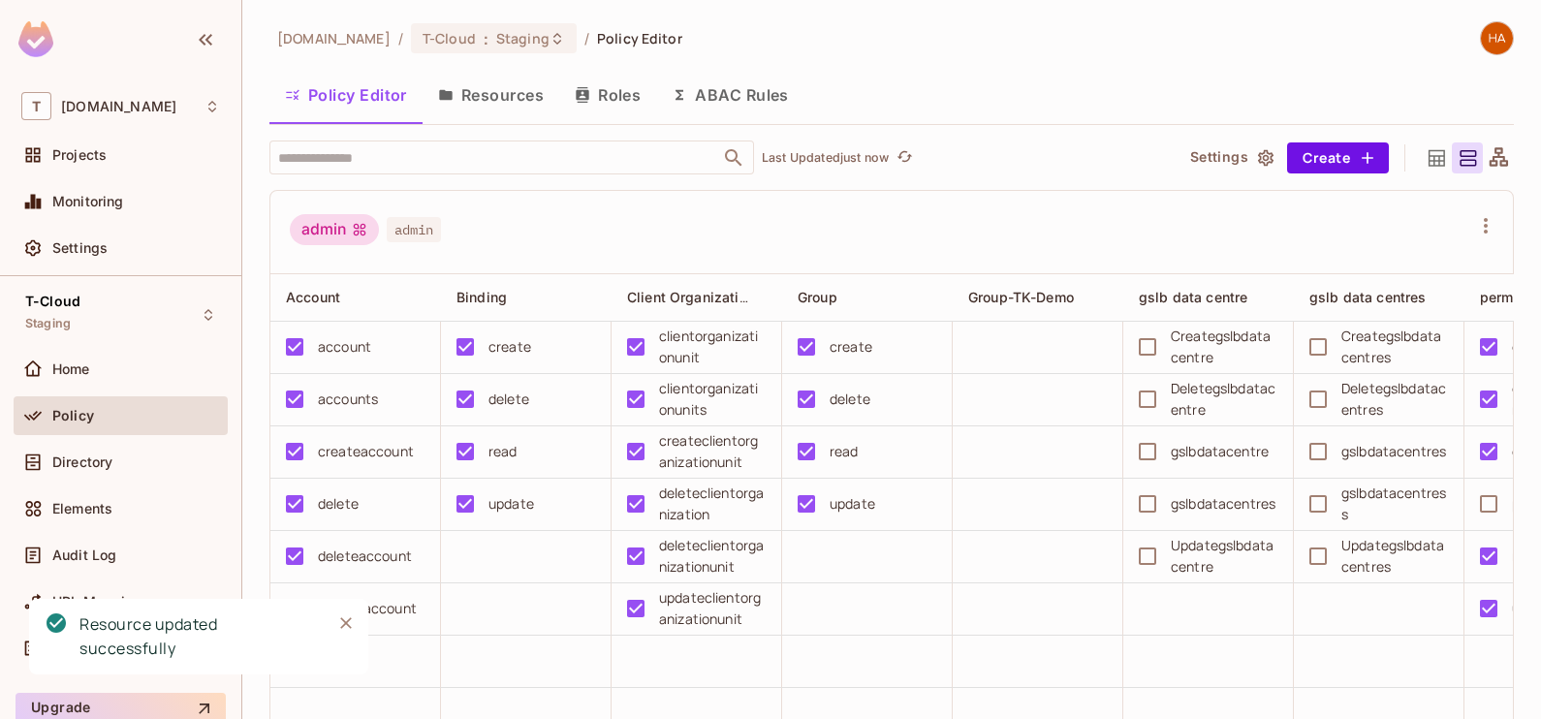
scroll to position [0, 501]
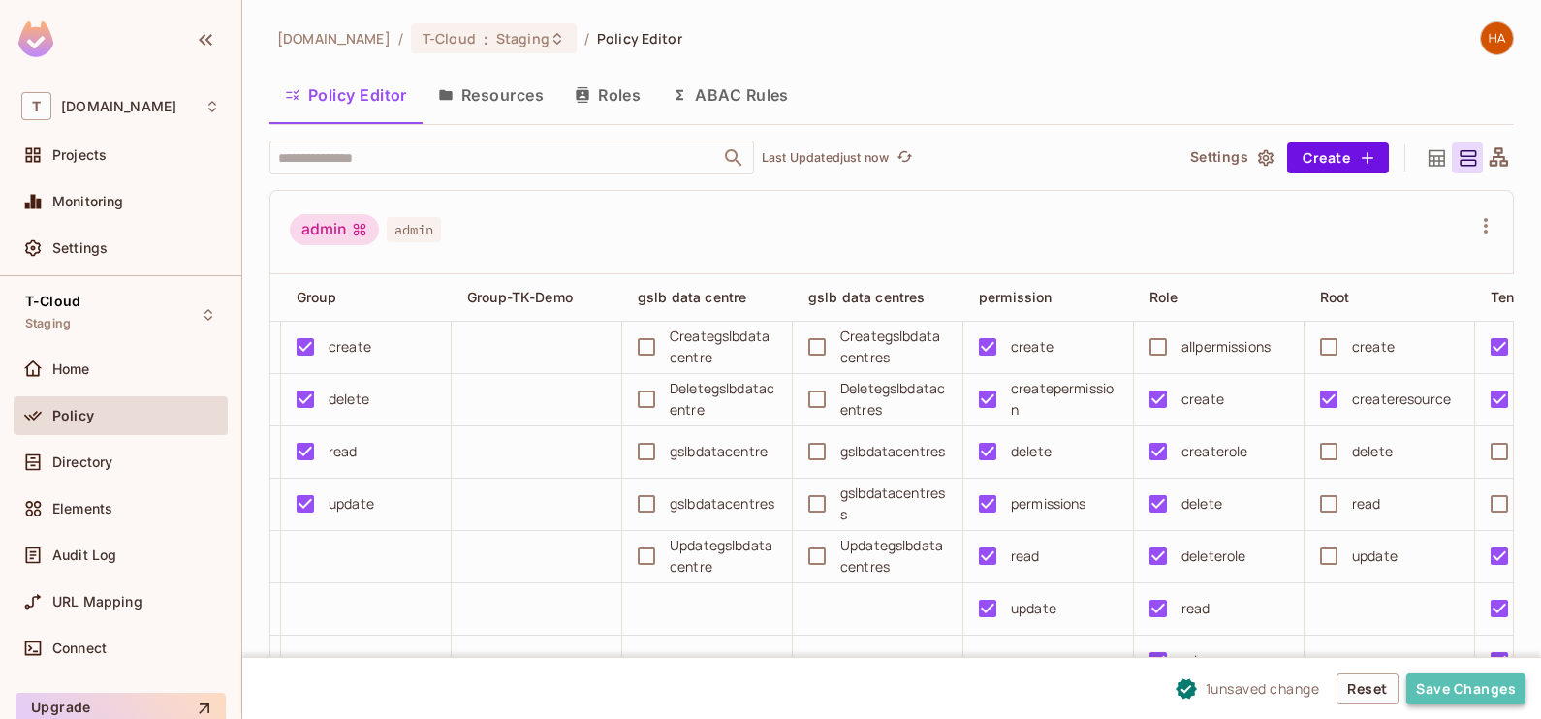
click at [1414, 698] on button "Save Changes" at bounding box center [1466, 689] width 119 height 31
